Goal: Book appointment/travel/reservation

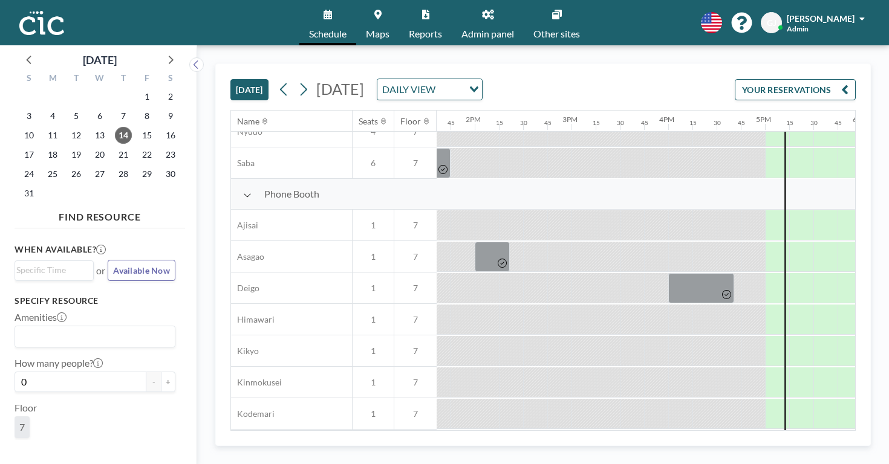
scroll to position [299, 1316]
click at [138, 127] on span "15" at bounding box center [146, 135] width 17 height 17
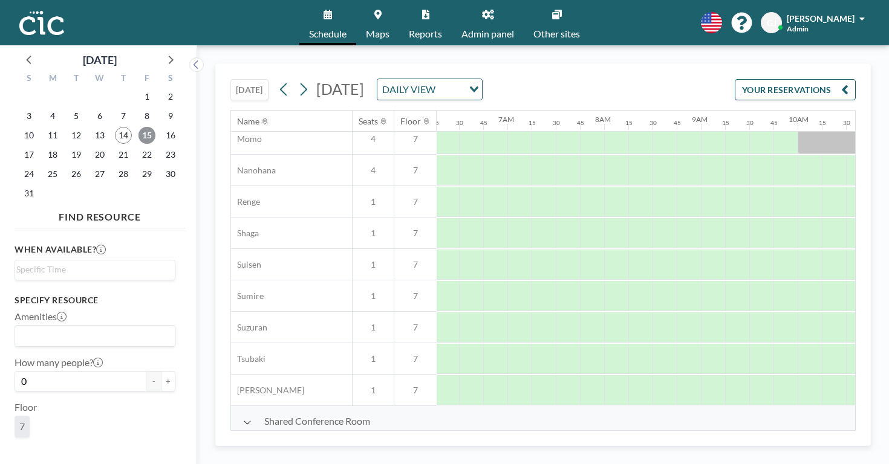
scroll to position [605, 616]
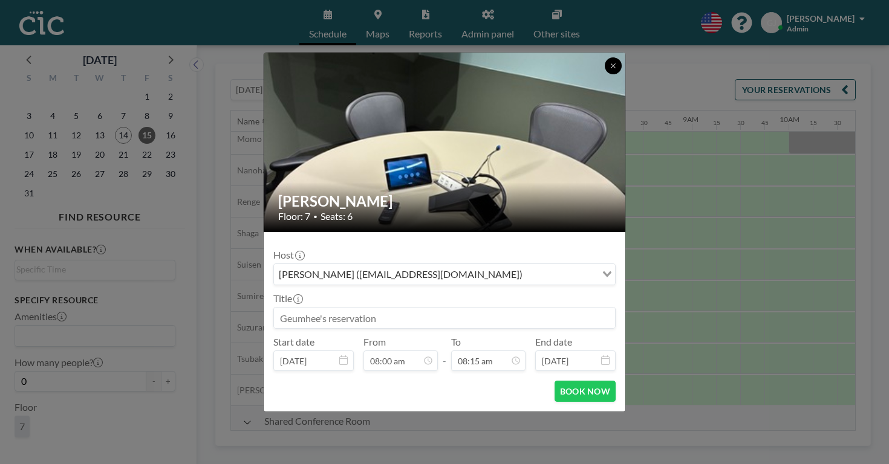
click at [605, 74] on button at bounding box center [613, 65] width 17 height 17
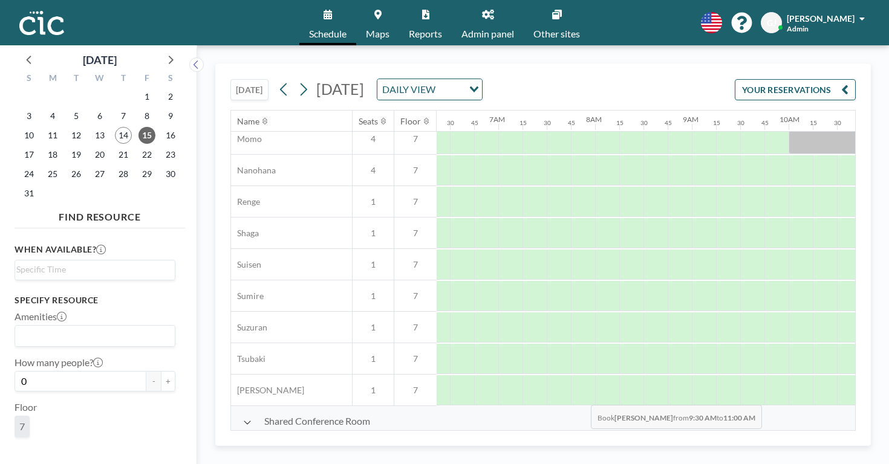
drag, startPoint x: 493, startPoint y: 409, endPoint x: 587, endPoint y: 419, distance: 93.7
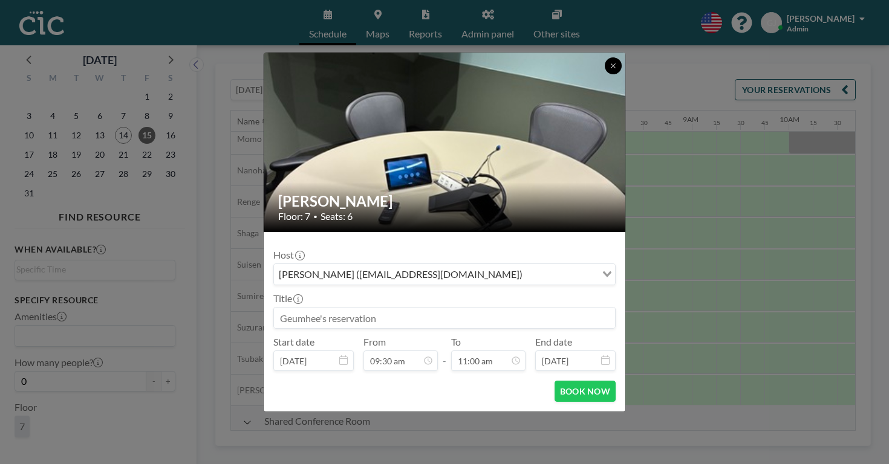
click at [605, 74] on button at bounding box center [613, 65] width 17 height 17
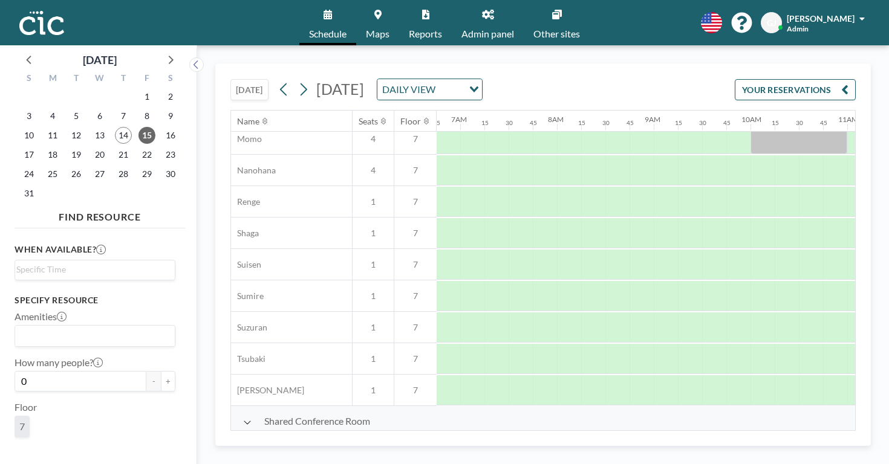
scroll to position [605, 650]
drag, startPoint x: 429, startPoint y: 410, endPoint x: 539, endPoint y: 420, distance: 110.5
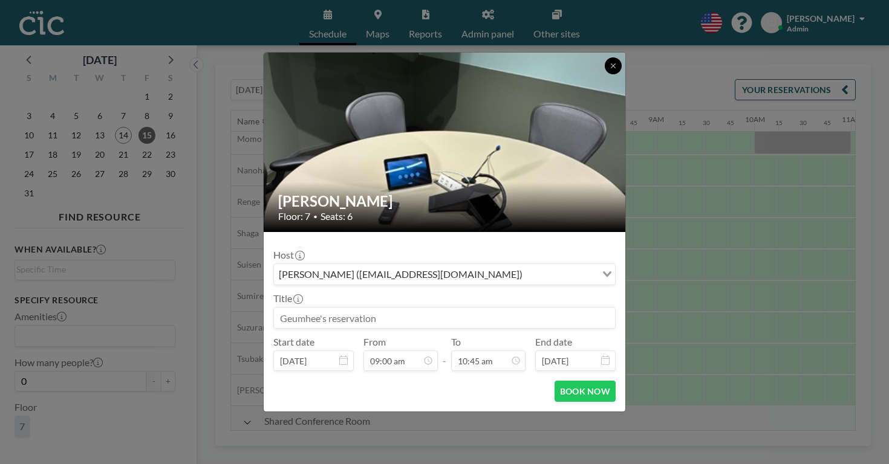
click at [605, 74] on button at bounding box center [613, 65] width 17 height 17
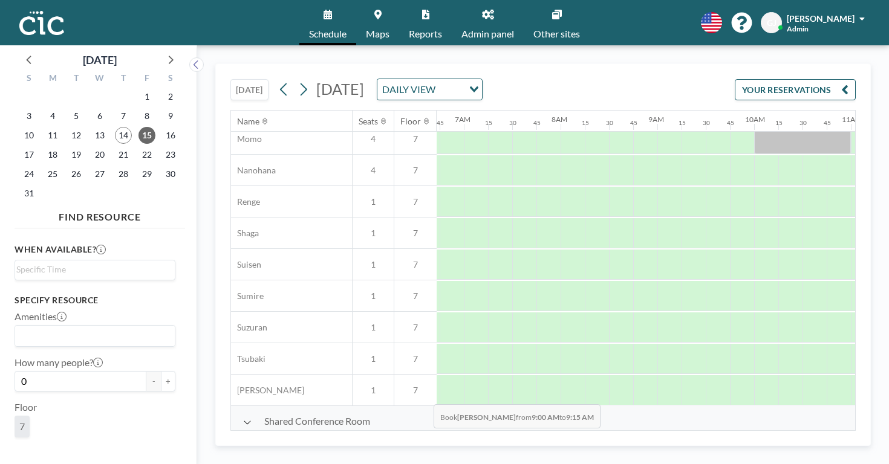
drag, startPoint x: 415, startPoint y: 418, endPoint x: 430, endPoint y: 418, distance: 14.5
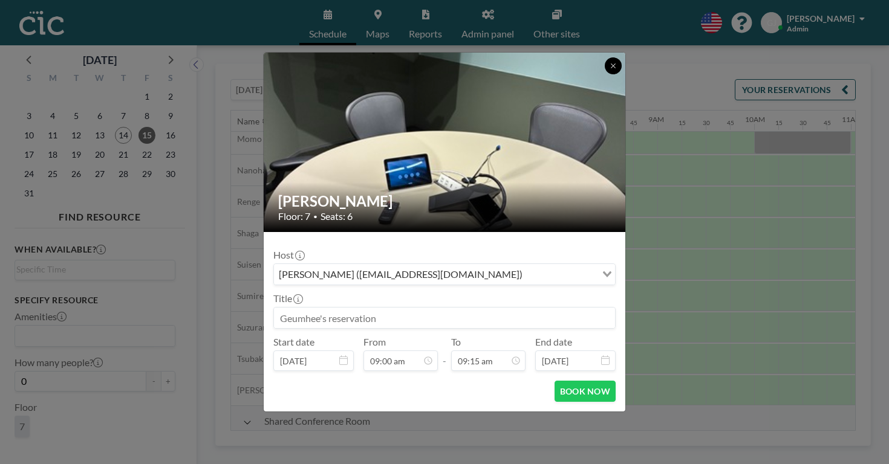
click at [609, 70] on icon at bounding box center [612, 65] width 7 height 7
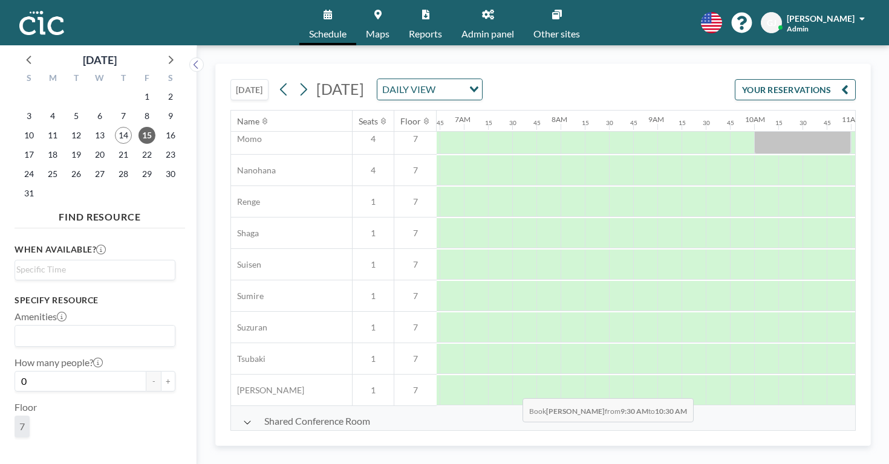
drag, startPoint x: 460, startPoint y: 411, endPoint x: 519, endPoint y: 412, distance: 58.7
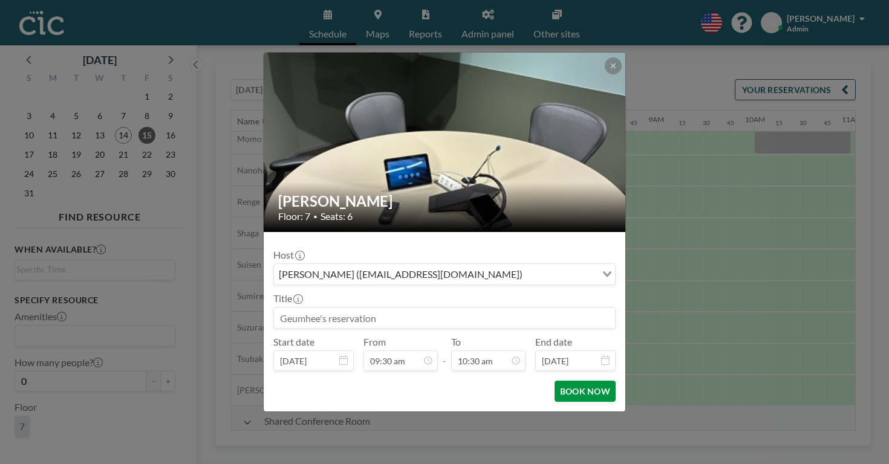
click at [576, 381] on button "BOOK NOW" at bounding box center [584, 391] width 61 height 21
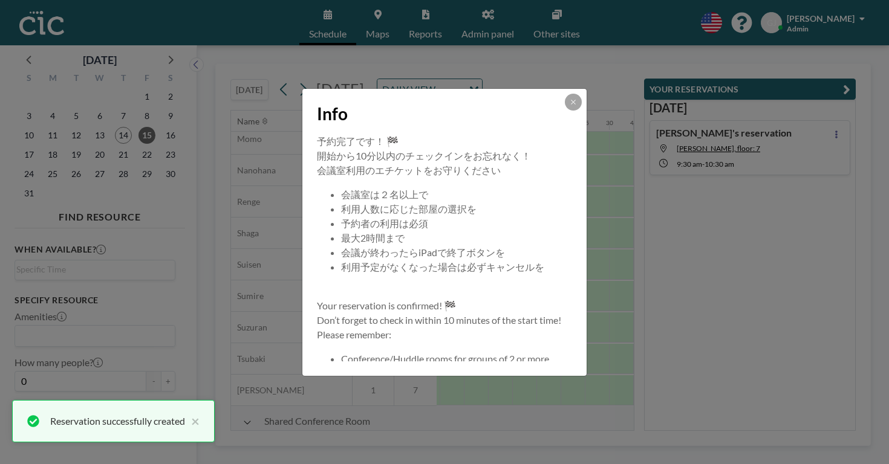
click at [838, 113] on div "Info 予約完了です！ 🏁 開始から10分以内のチェックインをお忘れなく！ 会議室利用のエチケットをお守りください 会議室は２名以上で 利用人数に応じた部屋…" at bounding box center [444, 232] width 889 height 464
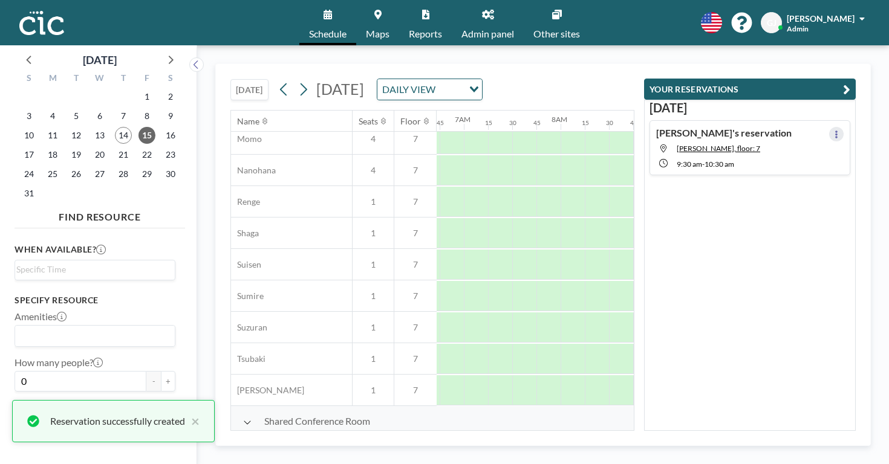
click at [838, 131] on icon at bounding box center [836, 135] width 5 height 8
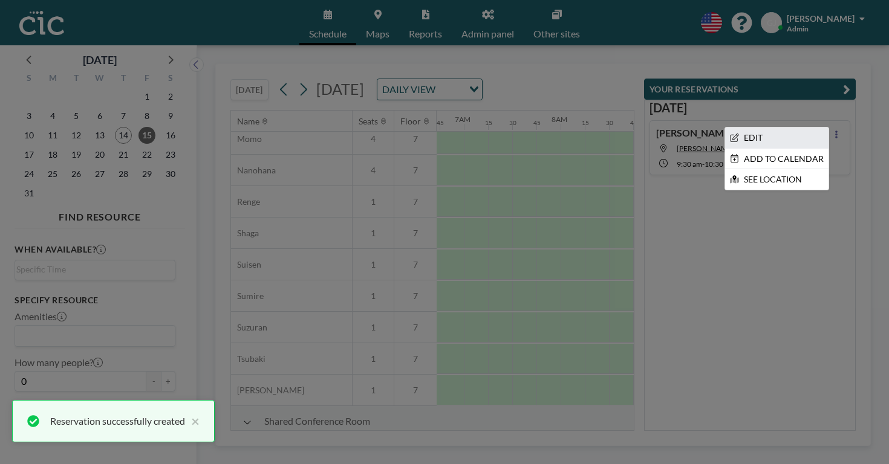
click at [817, 128] on li "EDIT" at bounding box center [776, 138] width 103 height 21
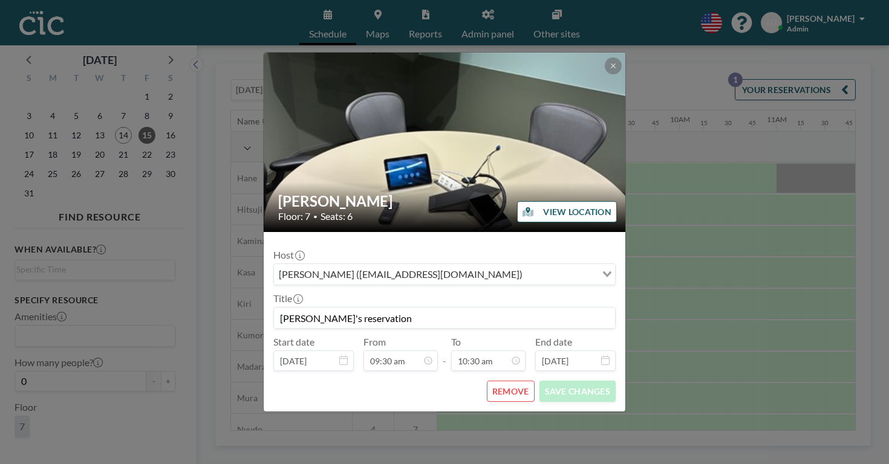
click at [449, 308] on input "[PERSON_NAME]'s reservation" at bounding box center [444, 318] width 341 height 21
type input "G"
type input "M"
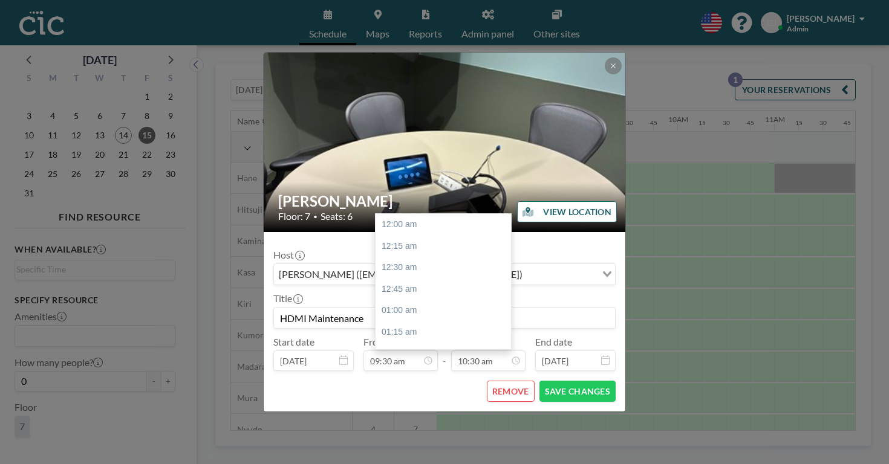
scroll to position [811, 0]
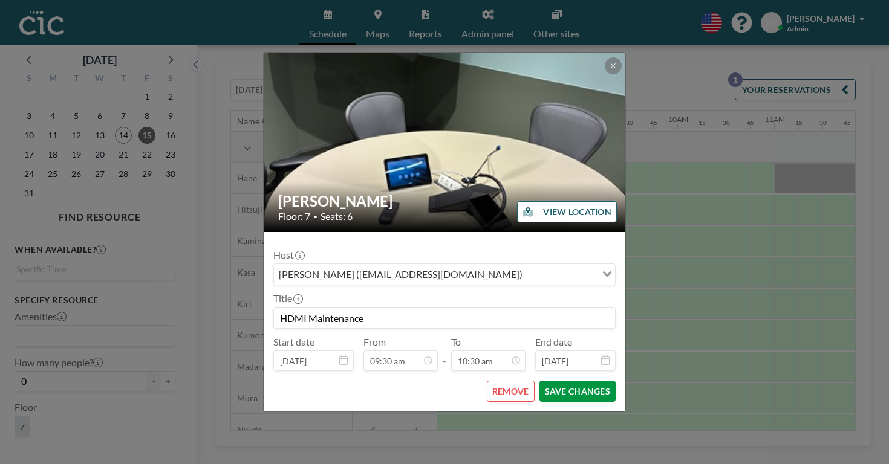
type input "HDMI Maintenance"
click at [545, 381] on button "SAVE CHANGES" at bounding box center [577, 391] width 76 height 21
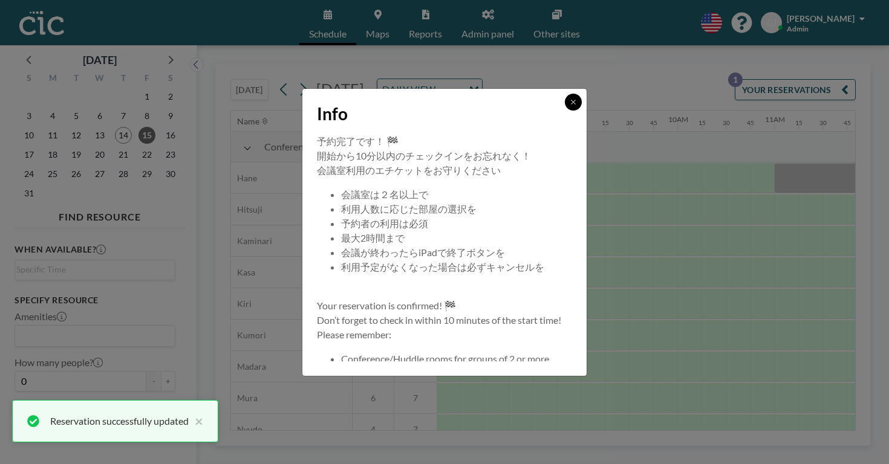
click at [565, 111] on button at bounding box center [573, 102] width 17 height 17
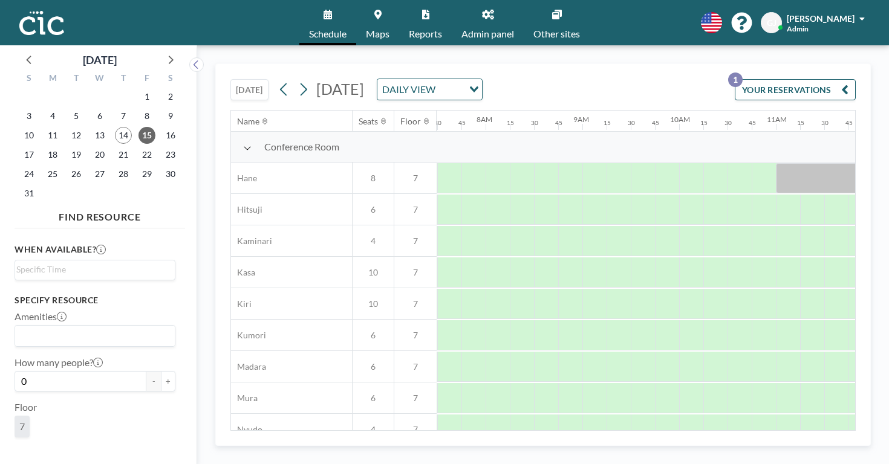
scroll to position [0, 727]
